Goal: Task Accomplishment & Management: Use online tool/utility

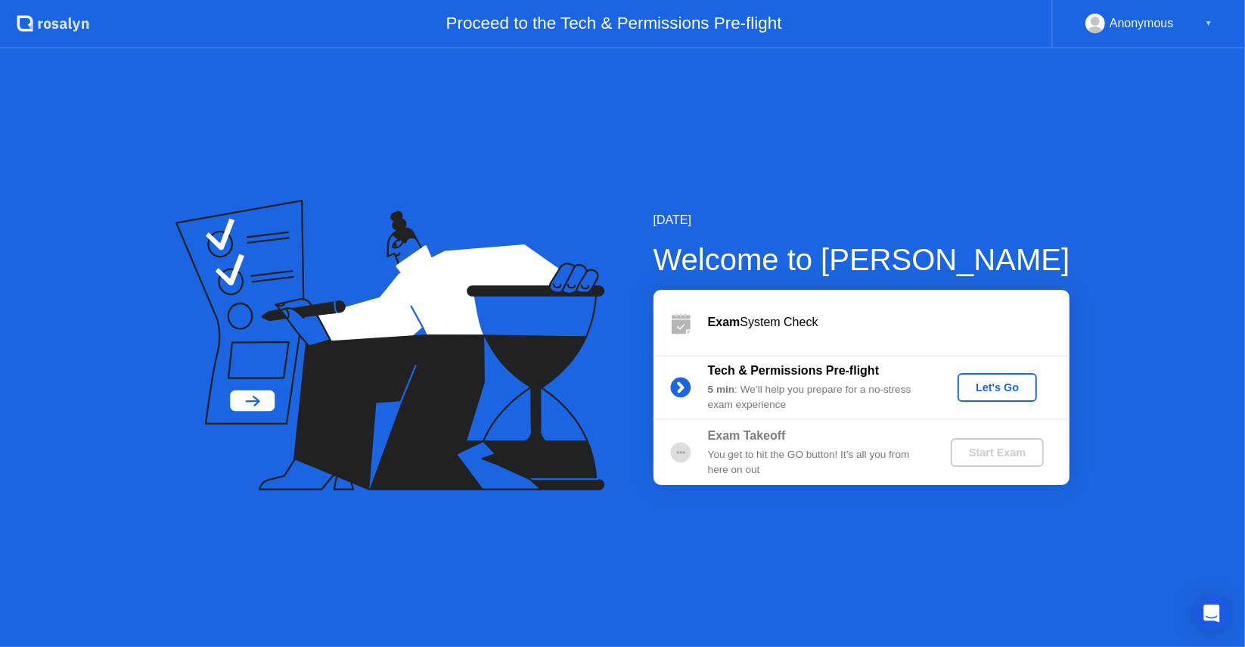
click at [982, 387] on div "Let's Go" at bounding box center [997, 387] width 67 height 12
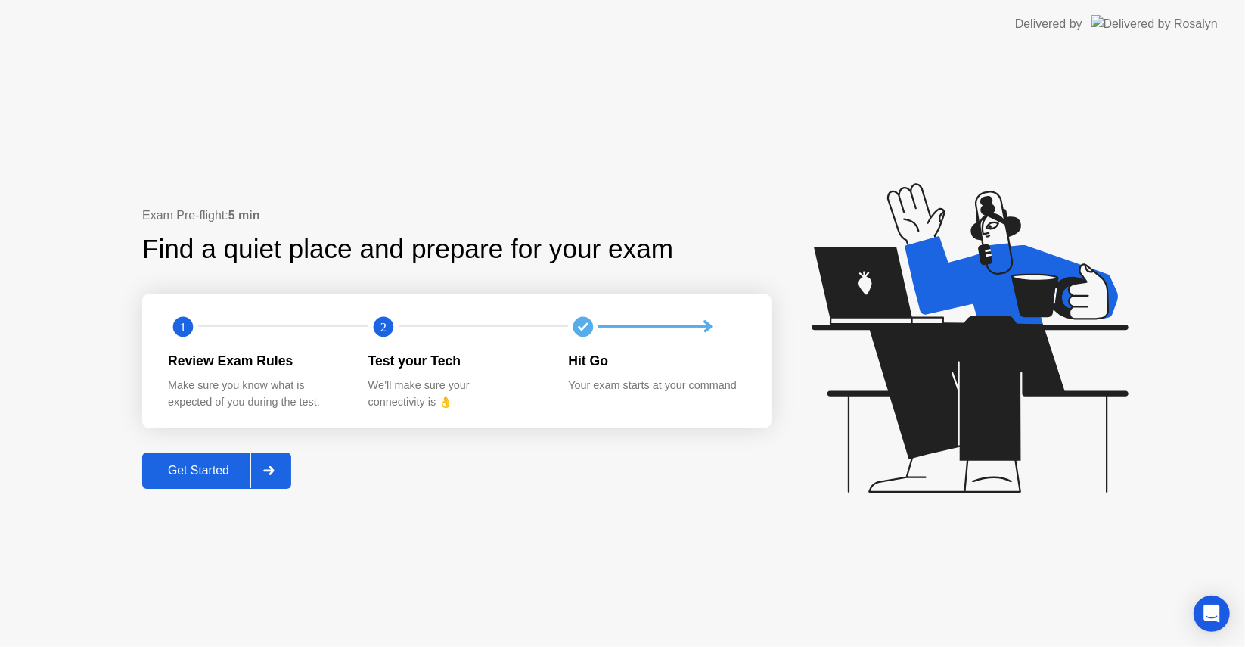
click at [207, 474] on div "Get Started" at bounding box center [199, 471] width 104 height 14
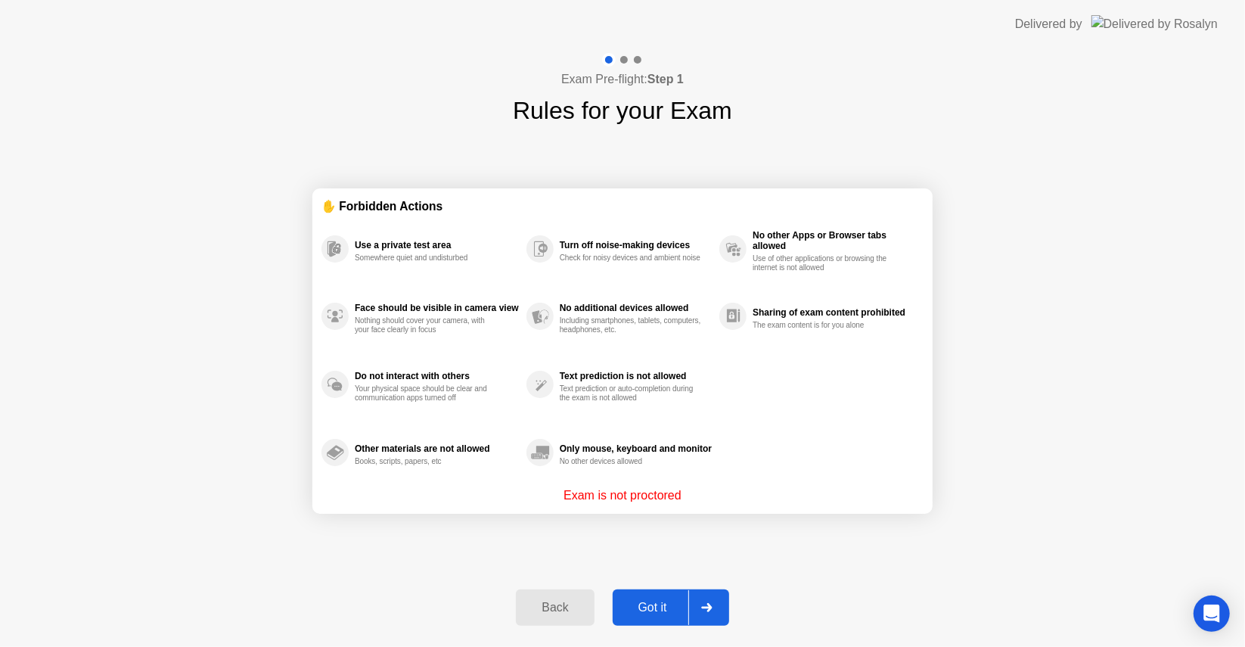
click at [665, 607] on div "Got it" at bounding box center [652, 608] width 71 height 14
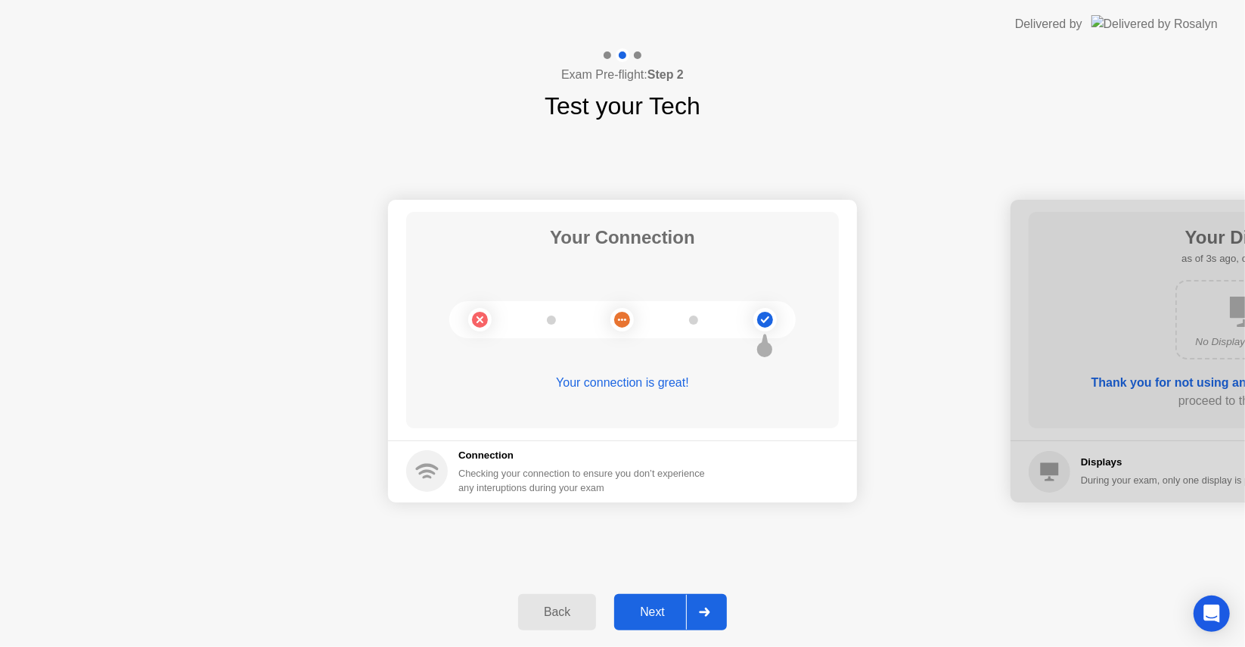
click at [666, 606] on div "Next" at bounding box center [652, 612] width 67 height 14
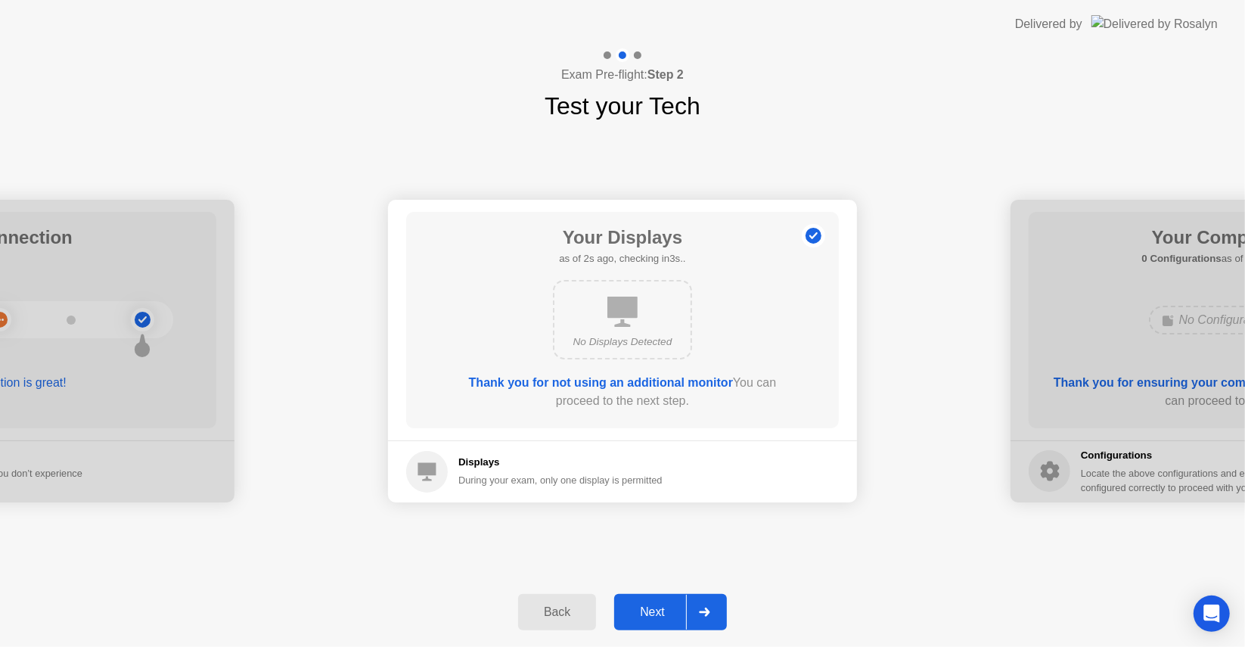
click at [672, 606] on div "Next" at bounding box center [652, 612] width 67 height 14
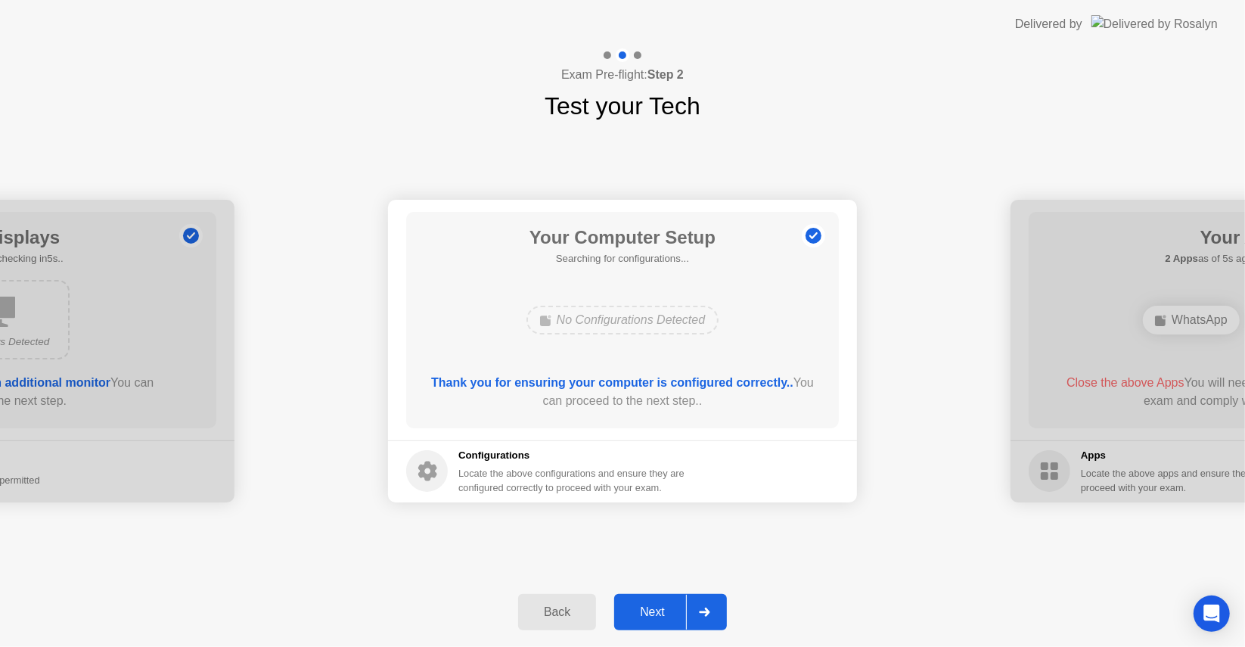
click at [667, 616] on div "Next" at bounding box center [652, 612] width 67 height 14
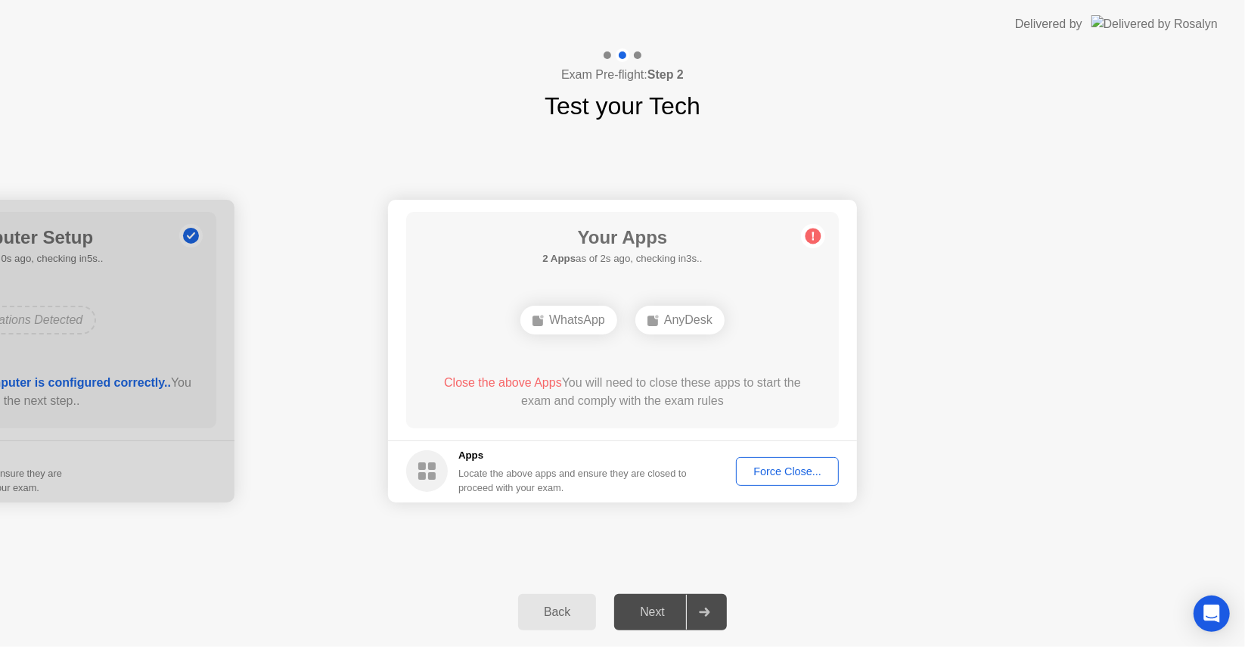
click at [458, 362] on div "Your Apps 2 Apps as of 2s ago, checking in3s.. WhatsApp AnyDesk Close the above…" at bounding box center [622, 320] width 433 height 216
click at [760, 461] on button "Force Close..." at bounding box center [787, 471] width 103 height 29
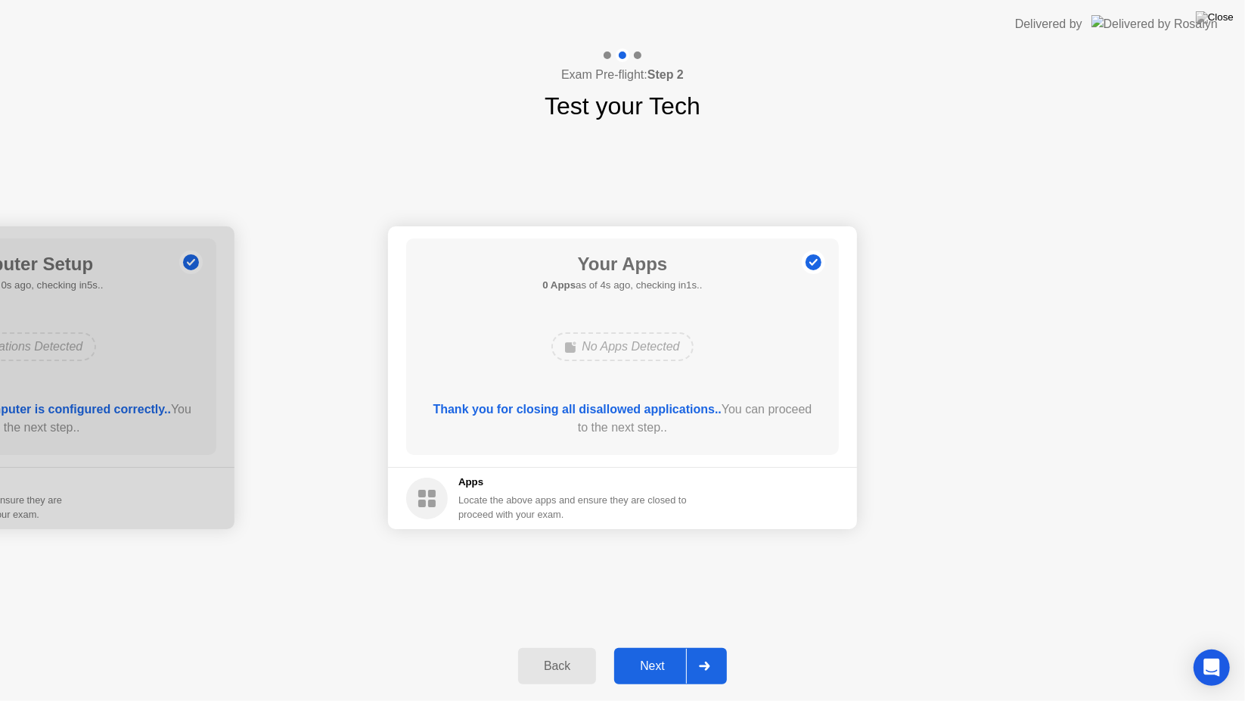
click at [657, 646] on div "Next" at bounding box center [652, 666] width 67 height 14
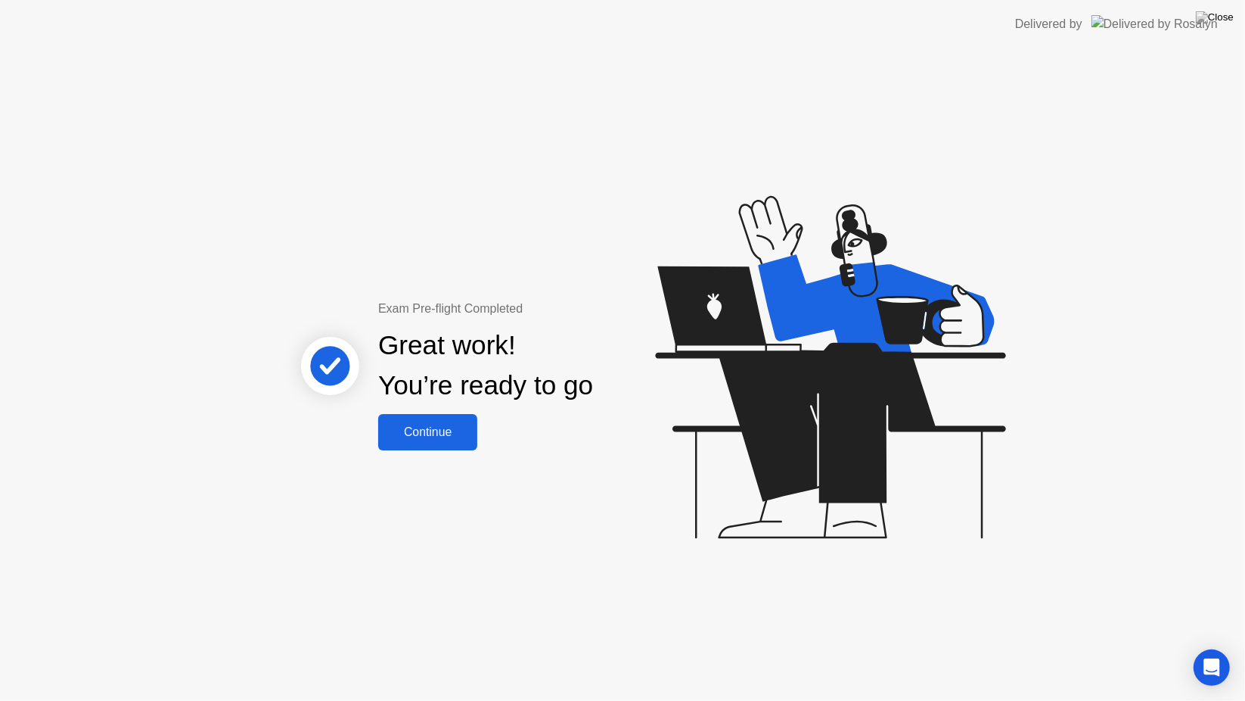
click at [425, 440] on button "Continue" at bounding box center [427, 432] width 99 height 36
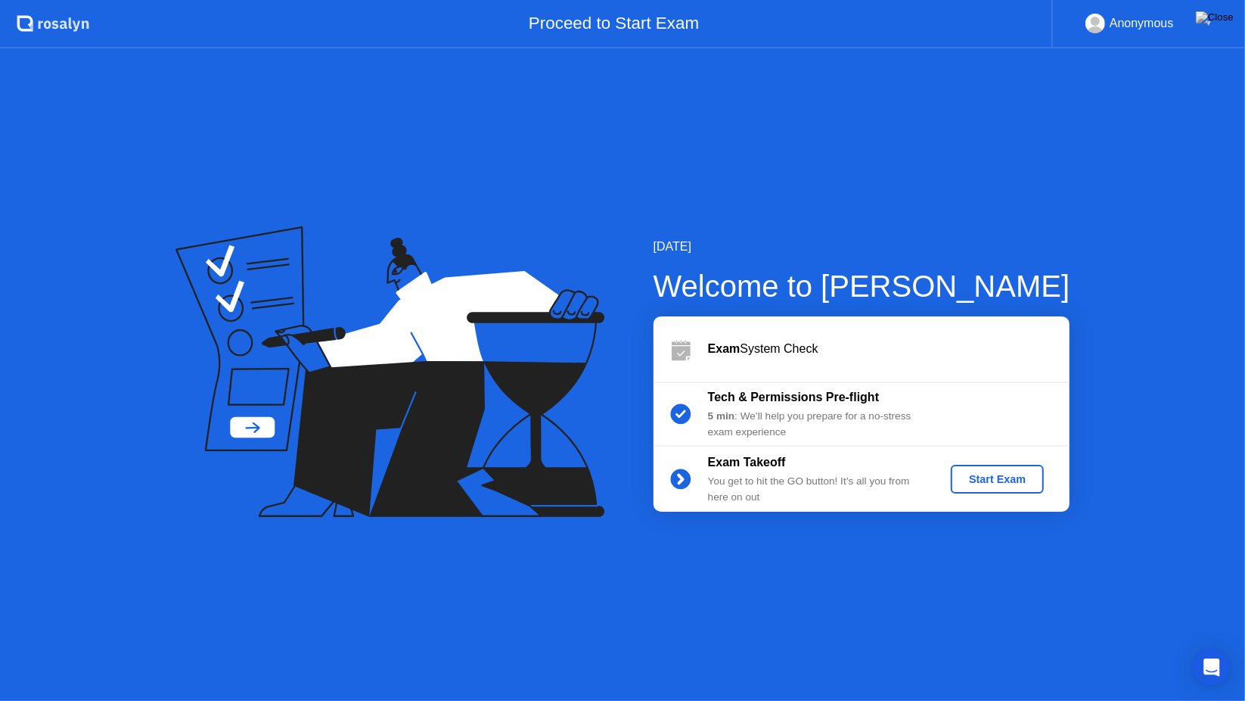
click at [770, 354] on div "Exam System Check" at bounding box center [889, 349] width 362 height 18
click at [738, 442] on div "Tech & Permissions Pre-flight 5 min : We’ll help you prepare for a no-stress ex…" at bounding box center [862, 413] width 416 height 65
click at [708, 405] on div "Tech & Permissions Pre-flight" at bounding box center [817, 397] width 218 height 18
click at [1157, 22] on div "Anonymous" at bounding box center [1142, 24] width 64 height 20
click at [1206, 21] on div "▼" at bounding box center [1209, 24] width 8 height 20
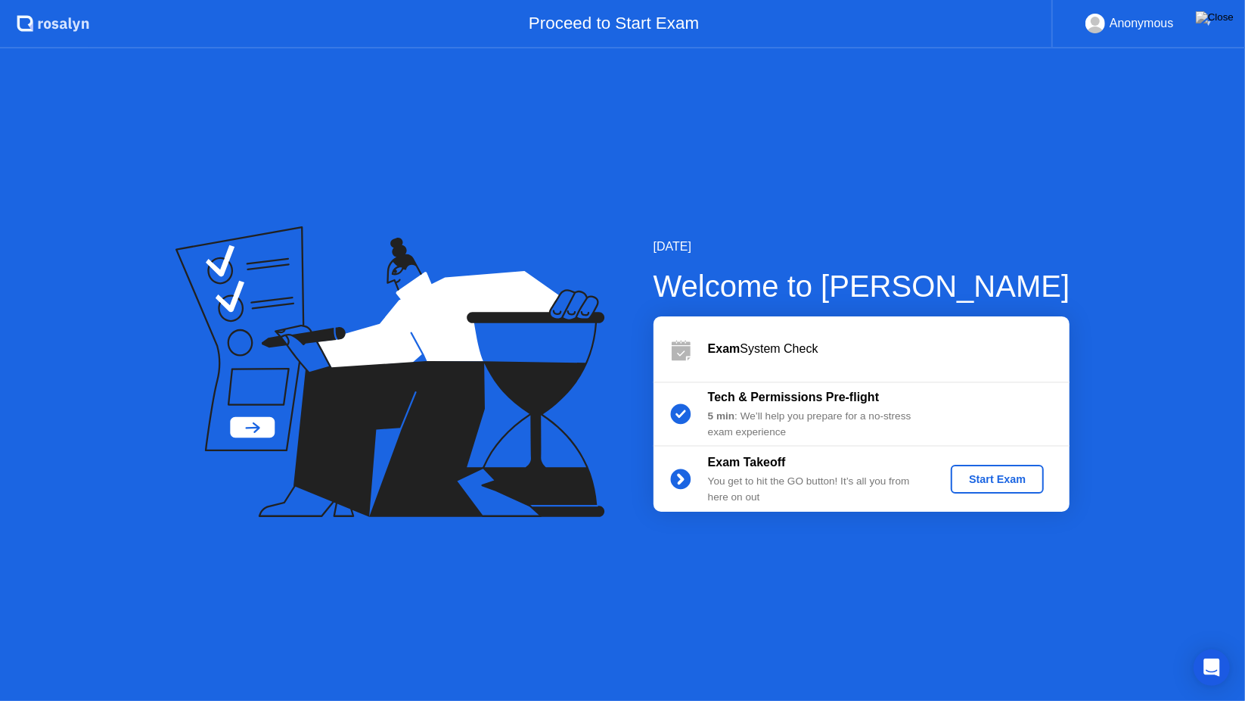
click at [969, 477] on div "Start Exam" at bounding box center [997, 479] width 81 height 12
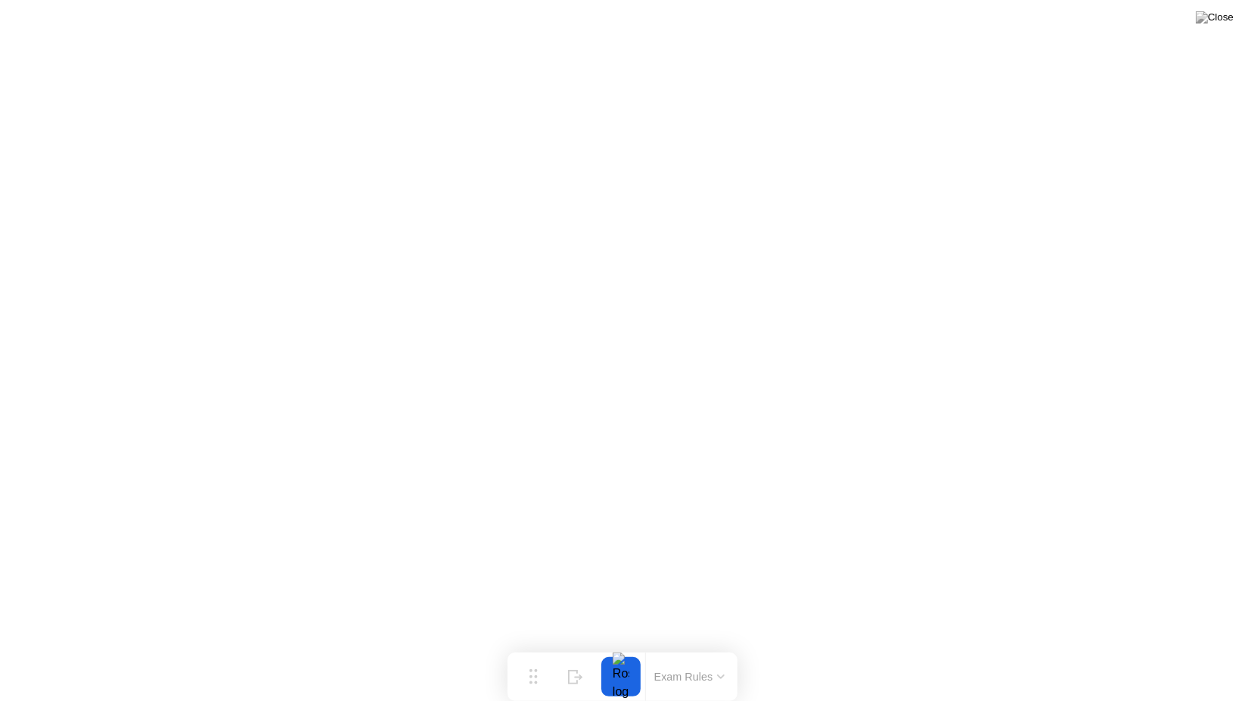
click at [627, 646] on div at bounding box center [621, 676] width 32 height 39
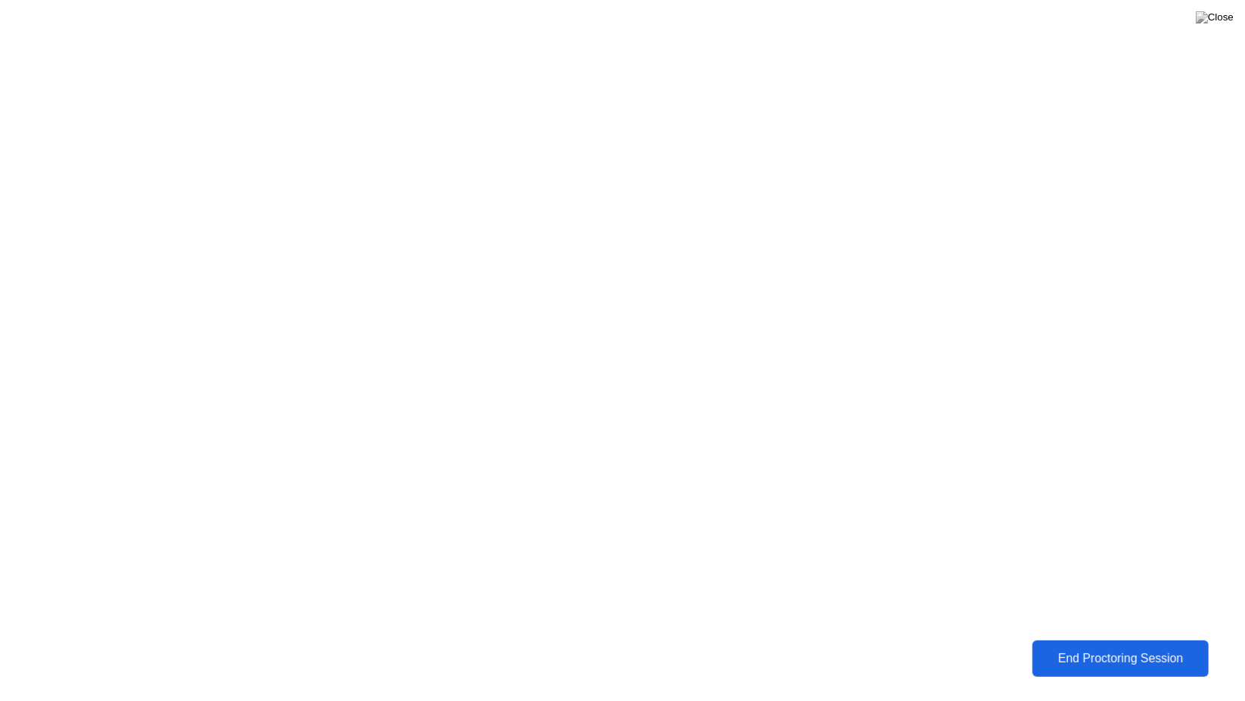
click at [1062, 646] on div "End Proctoring Session" at bounding box center [1120, 658] width 167 height 14
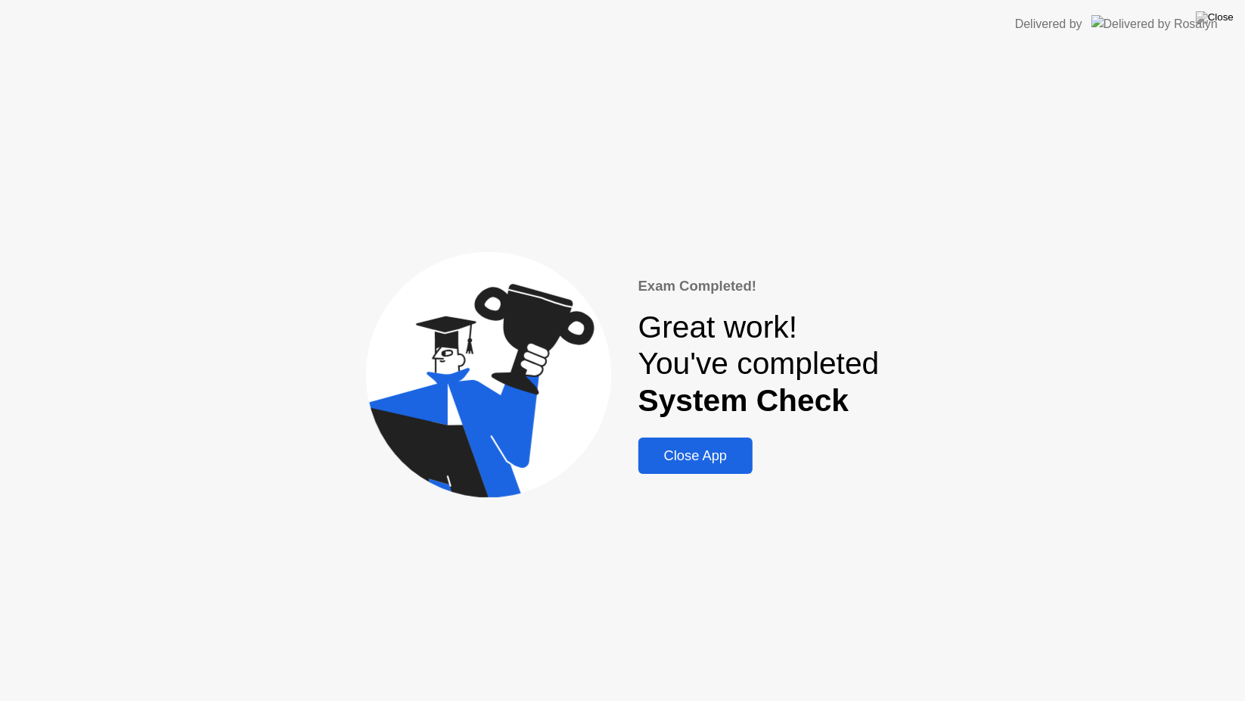
click at [692, 458] on div "Close App" at bounding box center [696, 455] width 106 height 17
